Goal: Check status

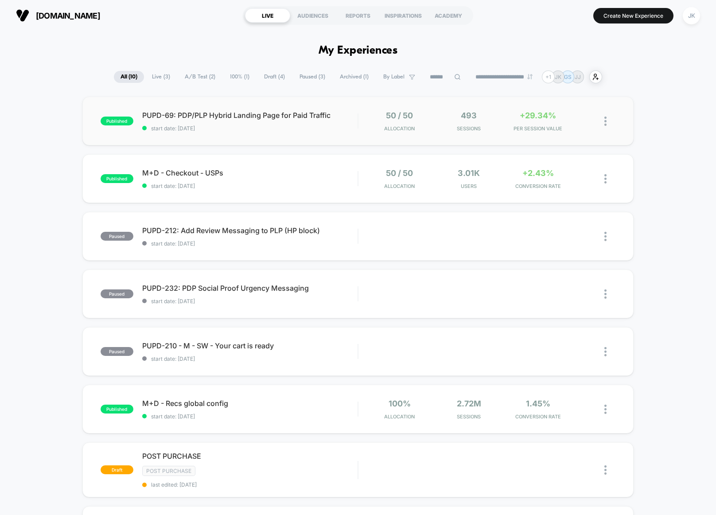
click at [295, 136] on div "published PUPD-69: PDP/PLP Hybrid Landing Page for Paid Traffic start date: [DA…" at bounding box center [357, 121] width 551 height 49
